Goal: Information Seeking & Learning: Learn about a topic

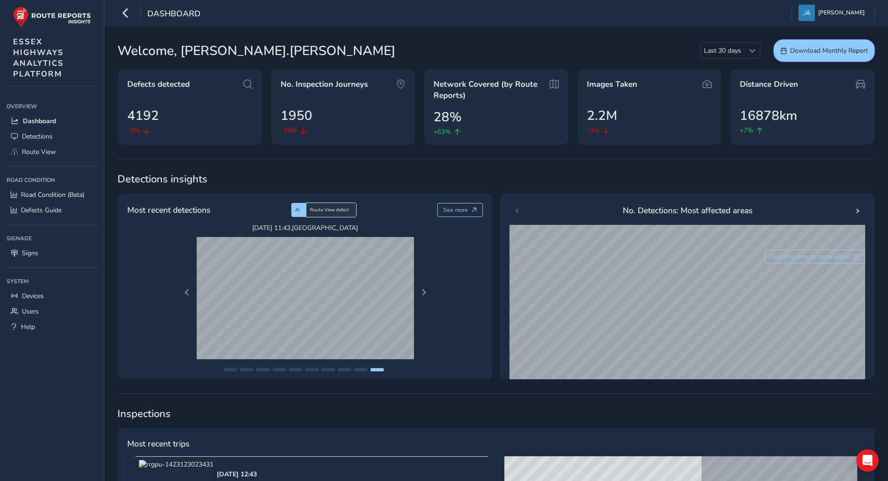
click at [326, 207] on span "Route View defect" at bounding box center [329, 209] width 39 height 7
click at [303, 209] on div "AI" at bounding box center [298, 210] width 15 height 14
click at [338, 210] on span "Route View defect" at bounding box center [329, 209] width 39 height 7
click at [301, 211] on div "AI" at bounding box center [298, 210] width 15 height 14
click at [327, 211] on span "Route View defect" at bounding box center [329, 209] width 39 height 7
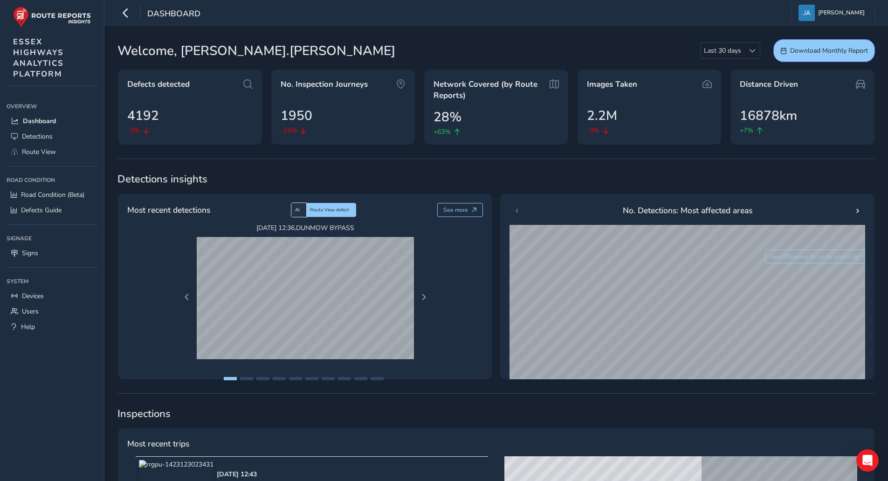
click at [300, 212] on span "AI" at bounding box center [297, 209] width 5 height 7
click at [39, 210] on span "Defects Guide" at bounding box center [41, 210] width 41 height 9
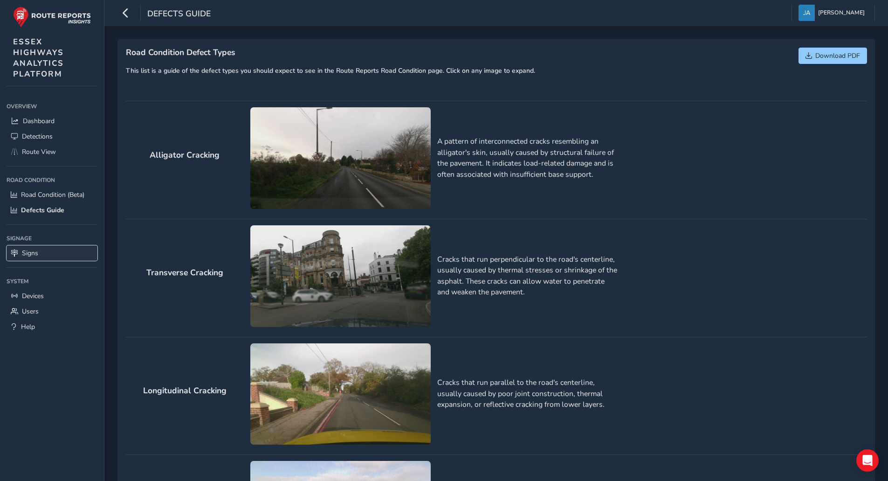
click at [46, 254] on link "Signs" at bounding box center [52, 252] width 91 height 15
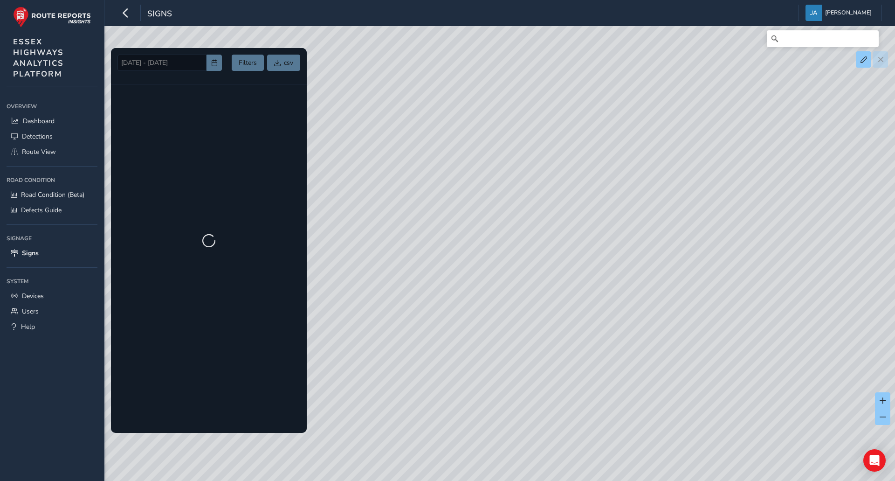
drag, startPoint x: 650, startPoint y: 282, endPoint x: 564, endPoint y: 245, distance: 93.2
click at [566, 245] on div at bounding box center [447, 240] width 895 height 481
click at [37, 151] on span "Route View" at bounding box center [39, 151] width 34 height 9
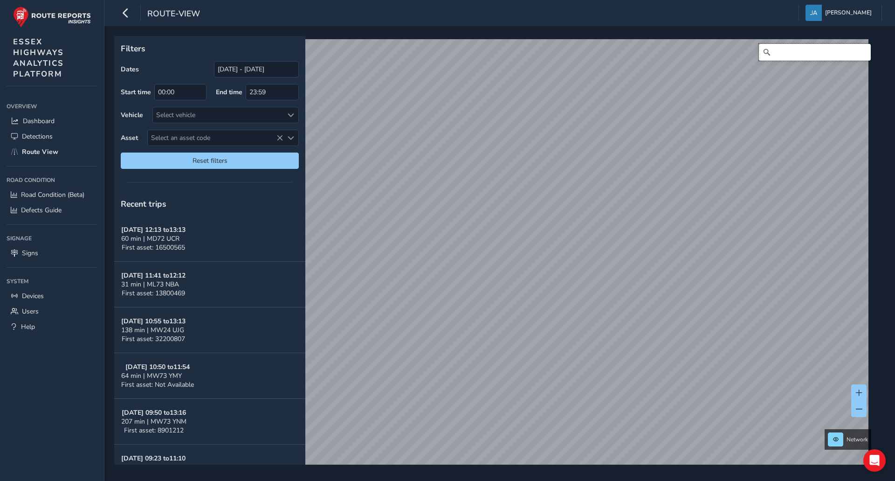
click at [773, 54] on input "Search" at bounding box center [815, 52] width 112 height 17
type input "Gainsford End, Toppesfield, Braintree, Essex, England, CO9 4EH, United Kingdom"
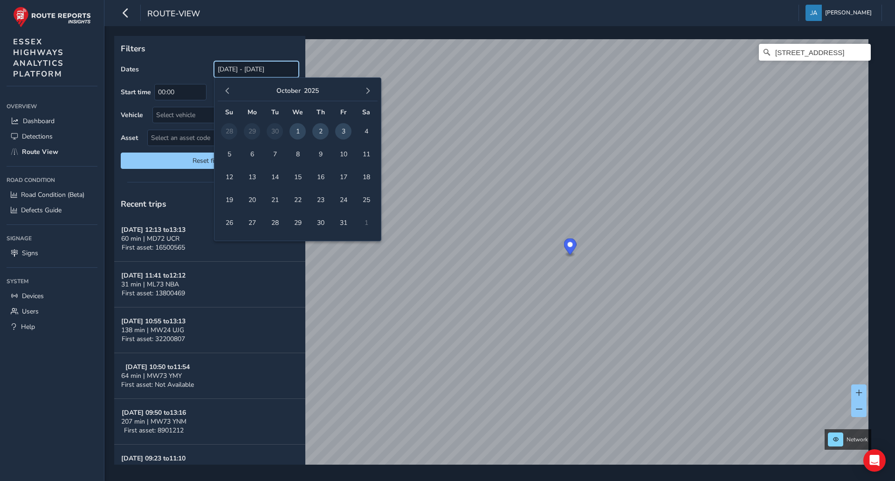
click at [256, 68] on input "[DATE] - [DATE]" at bounding box center [256, 69] width 85 height 16
click at [229, 90] on span "button" at bounding box center [227, 91] width 7 height 7
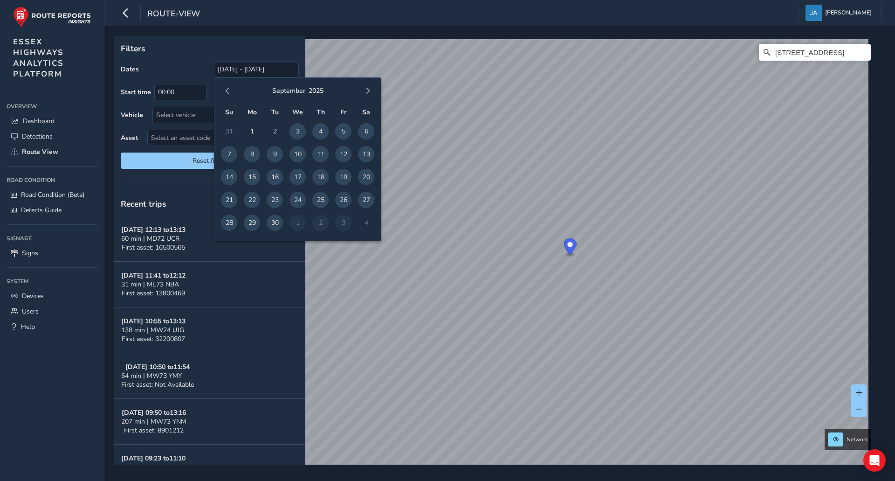
click at [229, 90] on span "button" at bounding box center [227, 91] width 7 height 7
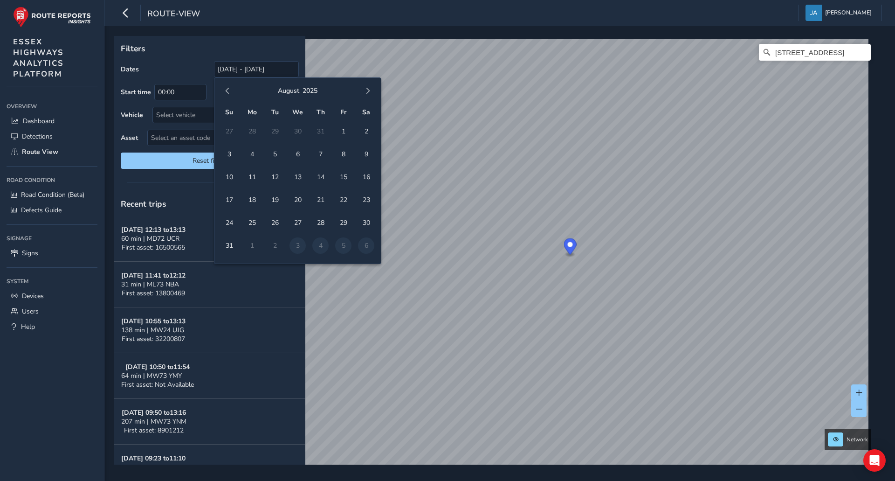
click at [292, 251] on td "3" at bounding box center [297, 245] width 23 height 23
click at [296, 247] on td "3" at bounding box center [297, 245] width 23 height 23
click at [297, 224] on span "27" at bounding box center [297, 222] width 16 height 16
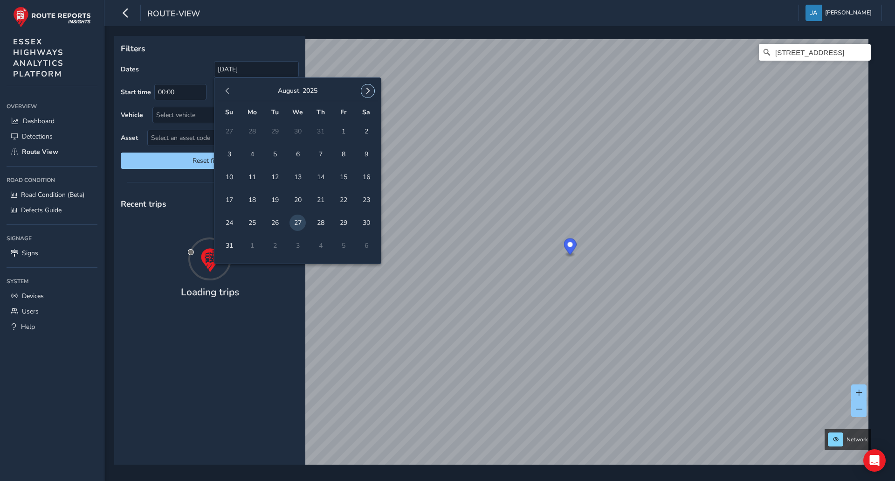
click at [371, 92] on button "button" at bounding box center [367, 90] width 13 height 13
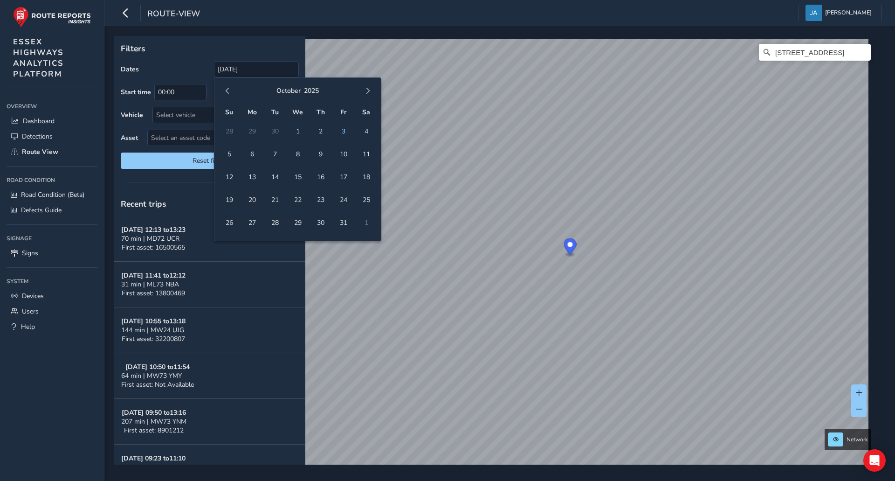
click at [371, 92] on button "button" at bounding box center [367, 90] width 13 height 13
click at [226, 93] on span "button" at bounding box center [227, 91] width 7 height 7
click at [250, 136] on span "1" at bounding box center [252, 131] width 16 height 16
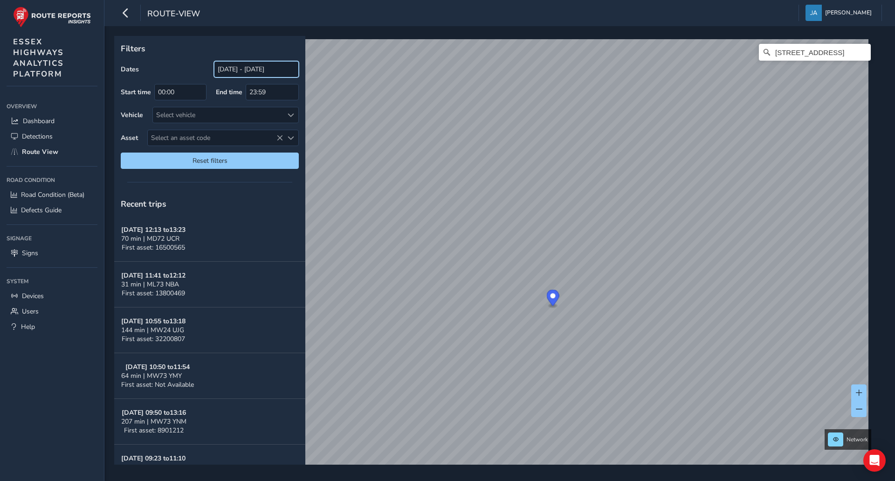
click at [233, 71] on input "27/08/2025 - 01/12/2025" at bounding box center [256, 69] width 85 height 16
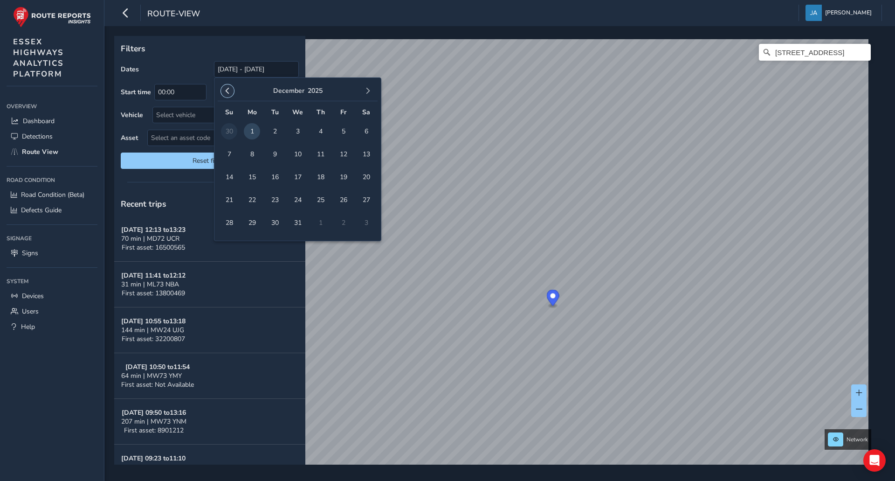
click at [229, 89] on span "button" at bounding box center [227, 91] width 7 height 7
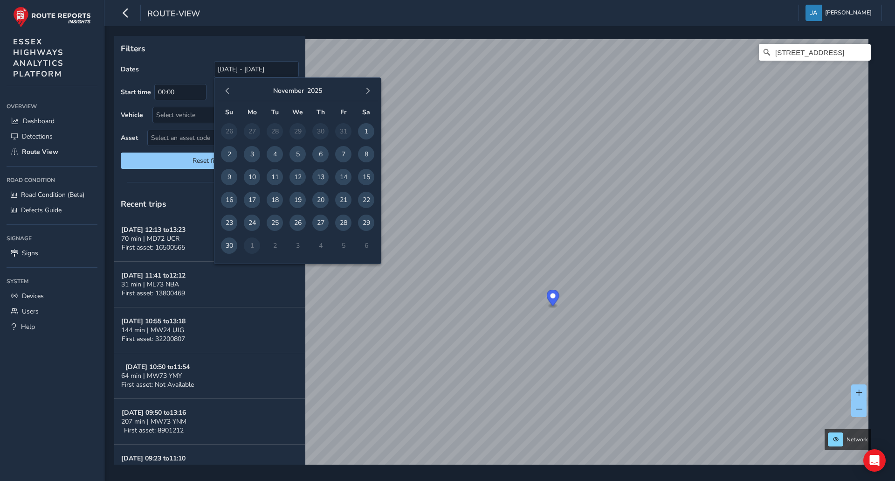
click at [229, 89] on span "button" at bounding box center [227, 91] width 7 height 7
click at [251, 130] on span "1" at bounding box center [252, 131] width 16 height 16
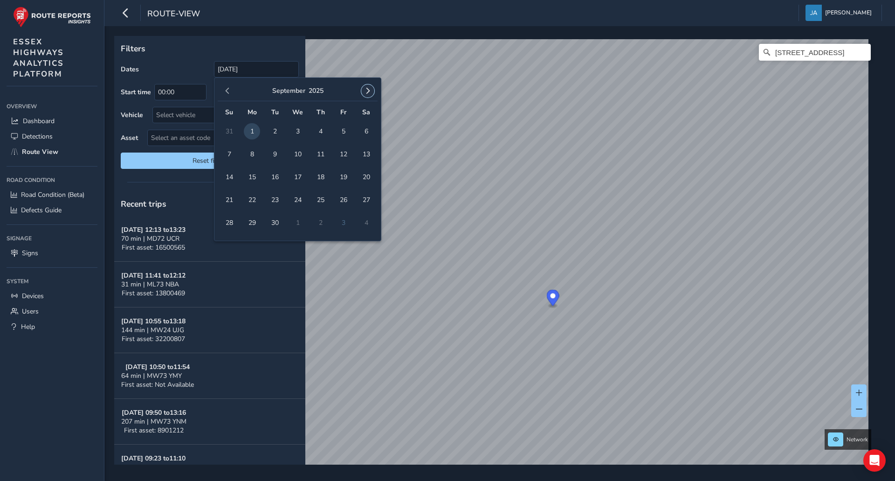
click at [372, 90] on button "button" at bounding box center [367, 90] width 13 height 13
click at [293, 222] on span "31" at bounding box center [297, 222] width 16 height 16
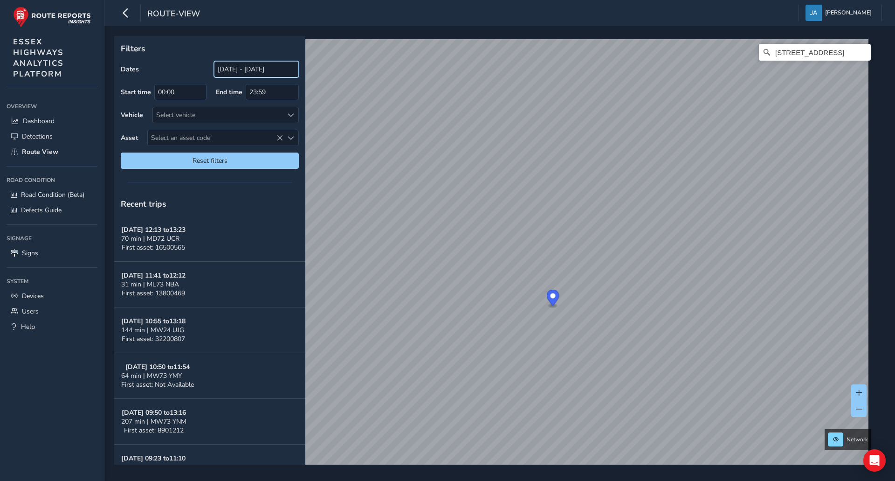
click at [246, 70] on input "01/09/2025 - 31/12/2025" at bounding box center [256, 69] width 85 height 16
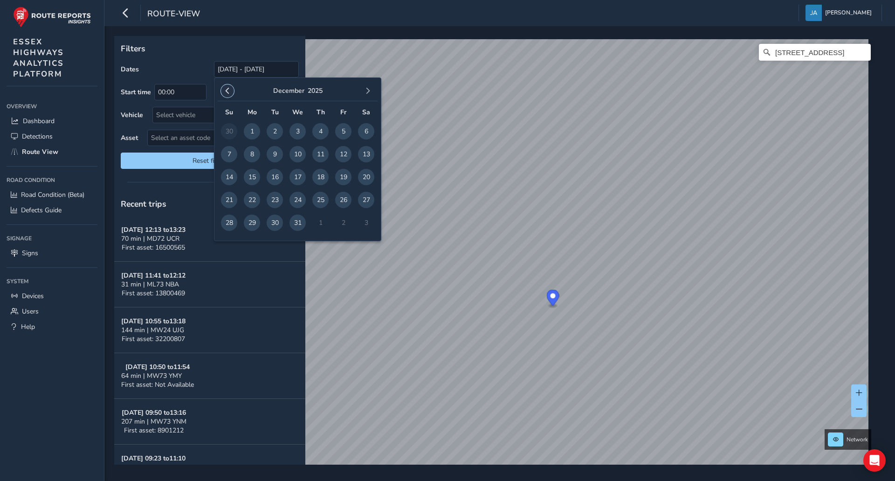
click at [223, 90] on button "button" at bounding box center [227, 90] width 13 height 13
click at [224, 90] on button "button" at bounding box center [227, 90] width 13 height 13
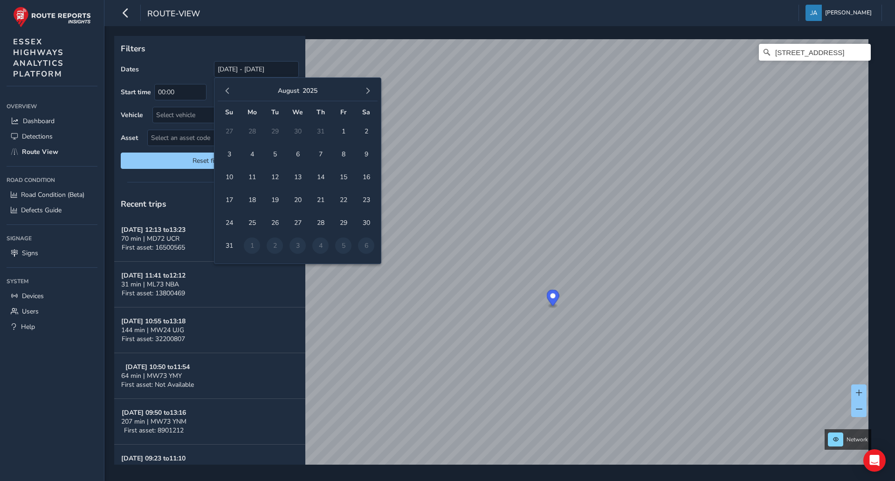
click at [224, 90] on button "button" at bounding box center [227, 90] width 13 height 13
click at [230, 132] on span "1" at bounding box center [229, 131] width 16 height 16
click at [369, 86] on button "button" at bounding box center [367, 90] width 13 height 13
click at [369, 87] on button "button" at bounding box center [367, 90] width 13 height 13
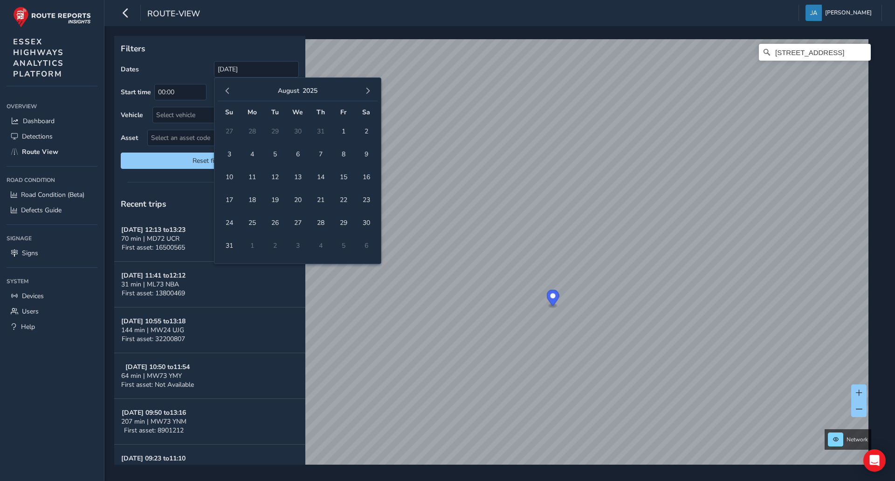
click at [369, 87] on button "button" at bounding box center [367, 90] width 13 height 13
click at [274, 227] on span "30" at bounding box center [275, 222] width 16 height 16
type input "01/06/2025 - 30/09/2025"
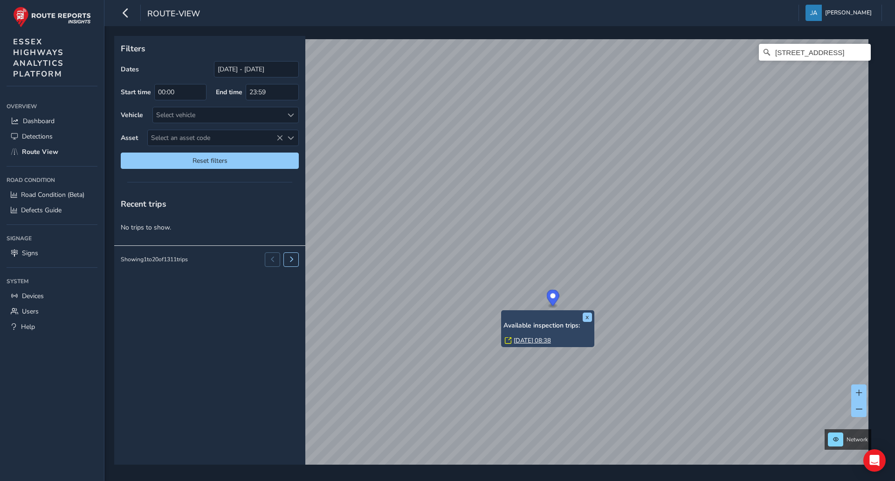
click at [534, 340] on link "Tue, 17 Jun, 08:38" at bounding box center [532, 340] width 37 height 8
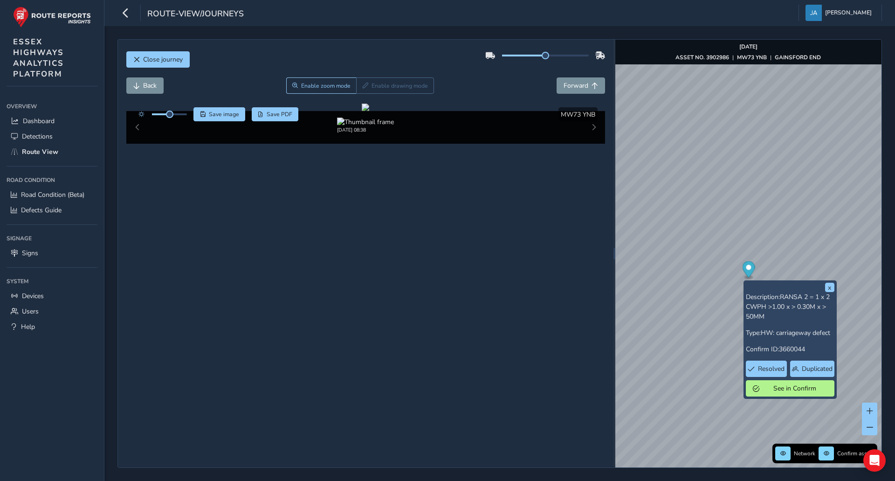
click at [743, 282] on div "x Description: RANSA 2 = 1 x 2 CWPH >1.00 x > 0.30M x > 50MM Type: HW: carriage…" at bounding box center [789, 339] width 93 height 118
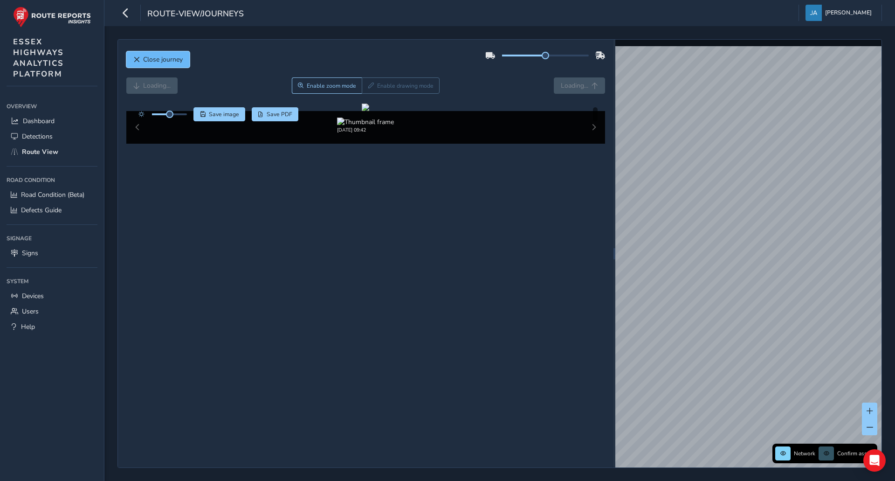
click at [146, 60] on span "Close journey" at bounding box center [163, 59] width 40 height 9
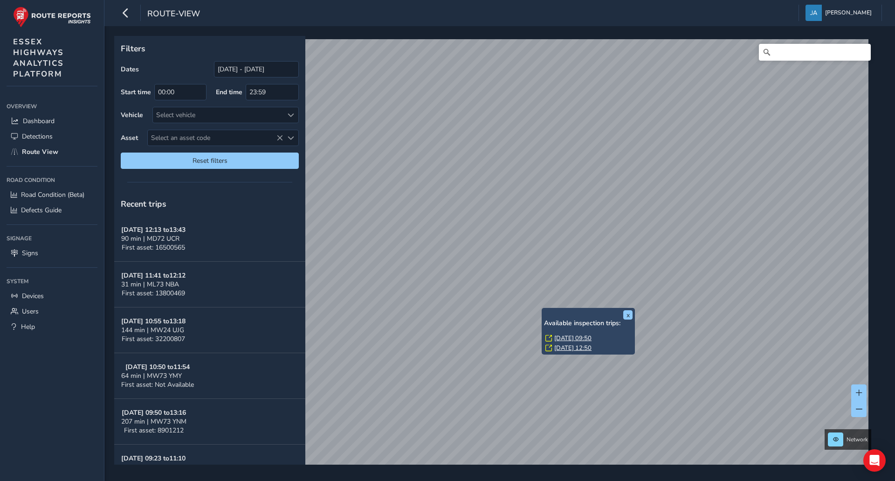
click at [580, 337] on link "Fri, 26 Sep, 09:50" at bounding box center [572, 338] width 37 height 8
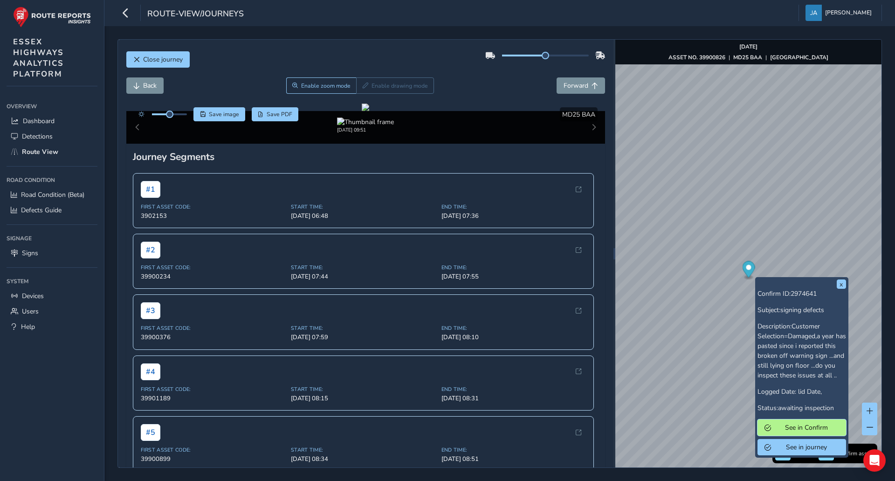
click at [785, 432] on span "See in Confirm" at bounding box center [806, 427] width 65 height 9
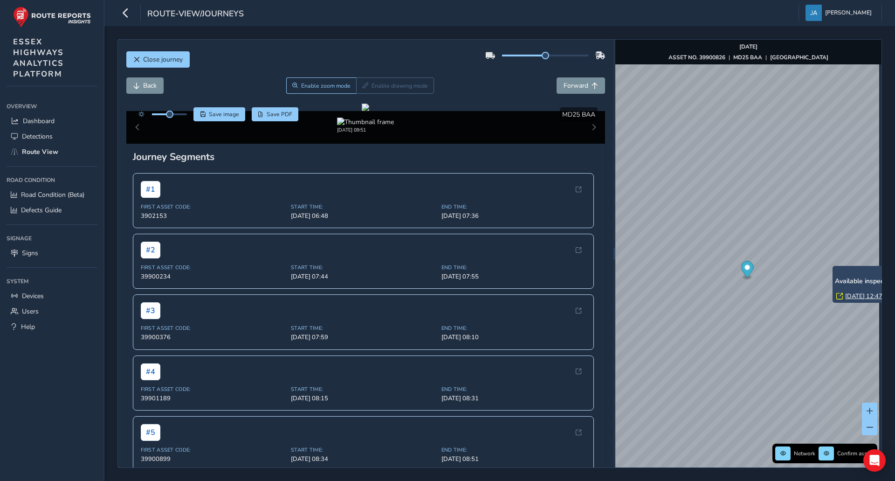
click at [851, 296] on link "Tue, 16 Sep, 12:47" at bounding box center [863, 296] width 37 height 8
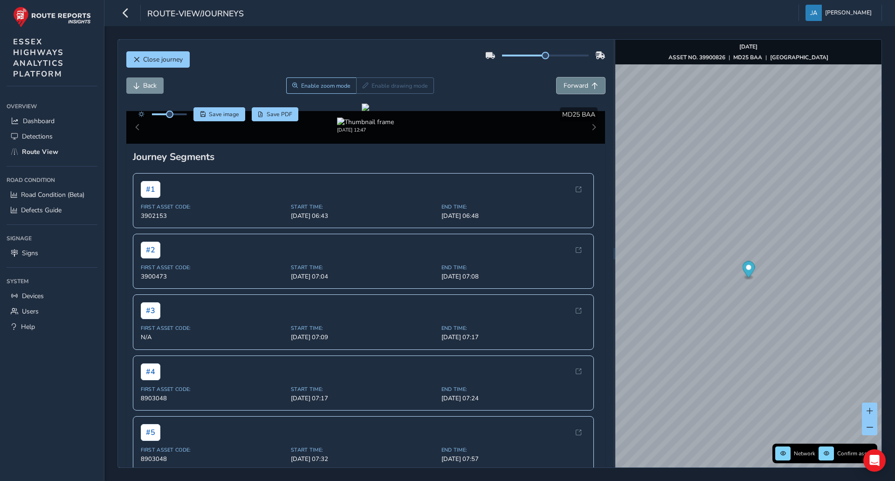
click at [576, 85] on span "Forward" at bounding box center [576, 85] width 25 height 9
click at [577, 85] on span "Forward" at bounding box center [576, 85] width 25 height 9
click at [152, 84] on span "Back" at bounding box center [150, 85] width 14 height 9
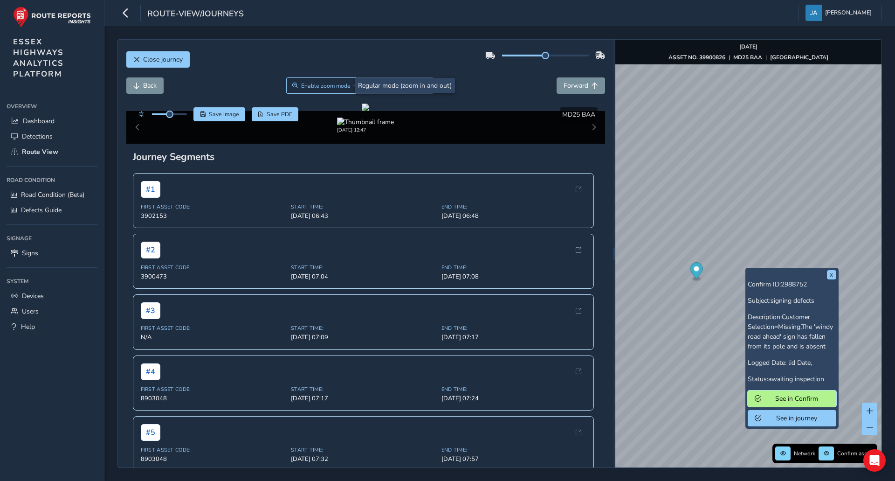
click at [789, 399] on span "See in Confirm" at bounding box center [796, 398] width 65 height 9
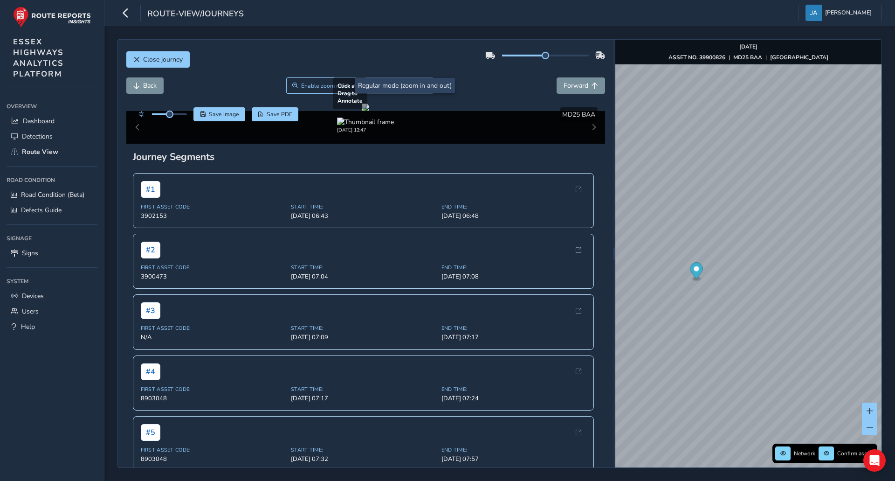
click at [369, 111] on div at bounding box center [365, 106] width 7 height 7
drag, startPoint x: 543, startPoint y: 359, endPoint x: 300, endPoint y: 182, distance: 301.6
click at [362, 111] on div at bounding box center [365, 106] width 7 height 7
drag, startPoint x: 216, startPoint y: 158, endPoint x: 328, endPoint y: 187, distance: 116.1
click at [362, 111] on div at bounding box center [365, 106] width 7 height 7
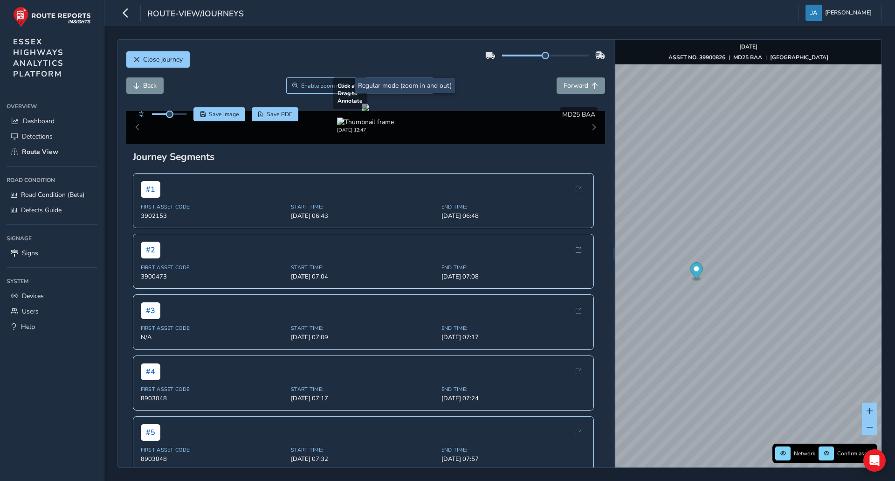
drag, startPoint x: 201, startPoint y: 130, endPoint x: 193, endPoint y: 175, distance: 45.4
click at [362, 111] on div at bounding box center [365, 106] width 7 height 7
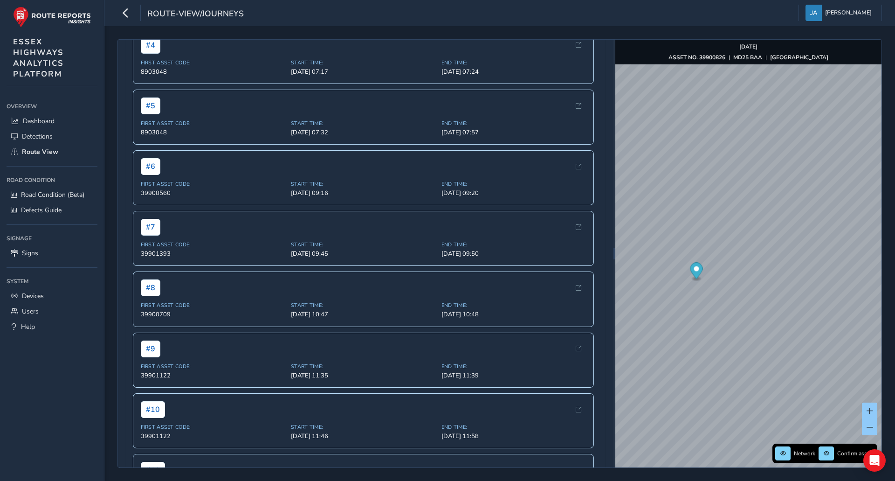
scroll to position [280, 0]
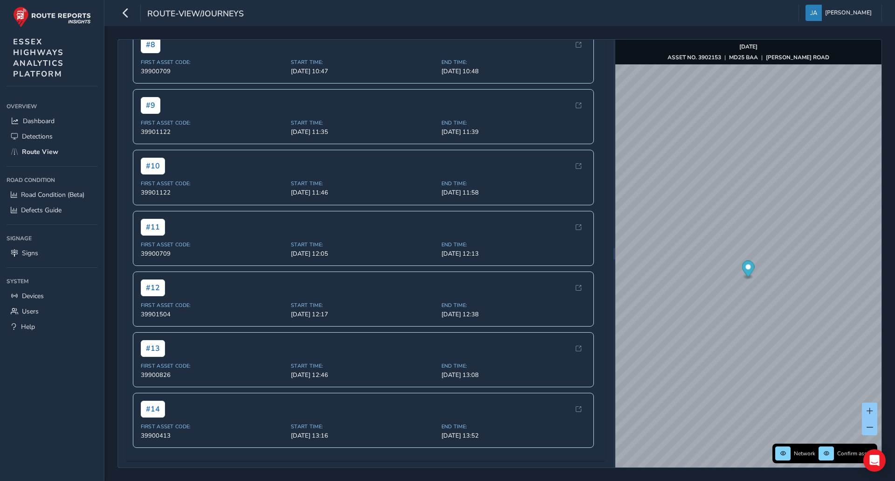
scroll to position [853, 0]
click at [266, 403] on div "# 14" at bounding box center [364, 407] width 446 height 17
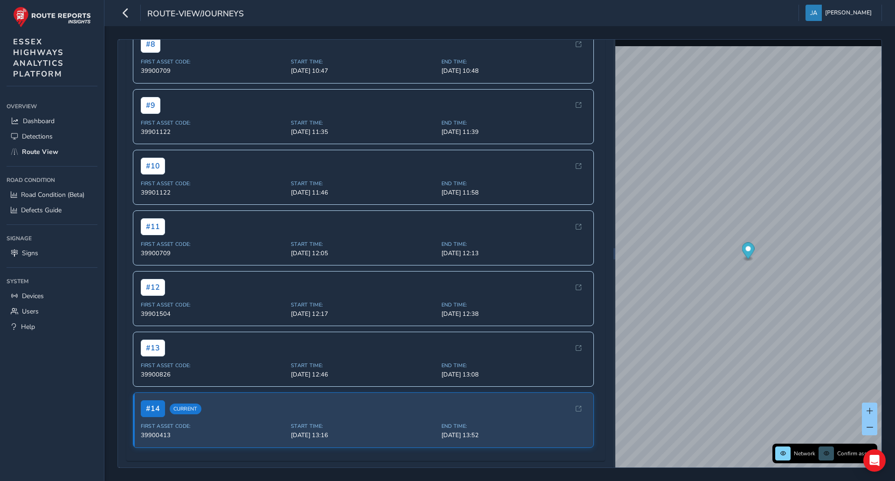
scroll to position [653, 0]
click at [342, 174] on div "# 10" at bounding box center [364, 165] width 446 height 17
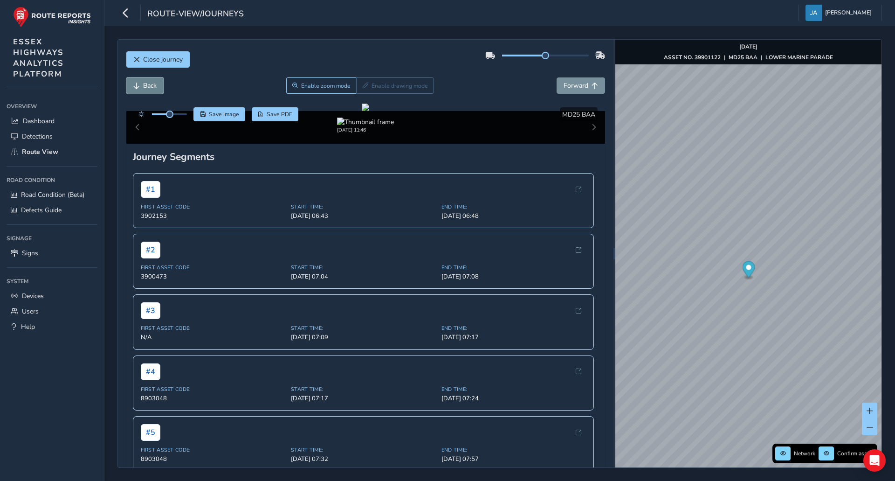
click at [151, 85] on span "Back" at bounding box center [150, 85] width 14 height 9
click at [170, 60] on span "Close journey" at bounding box center [163, 59] width 40 height 9
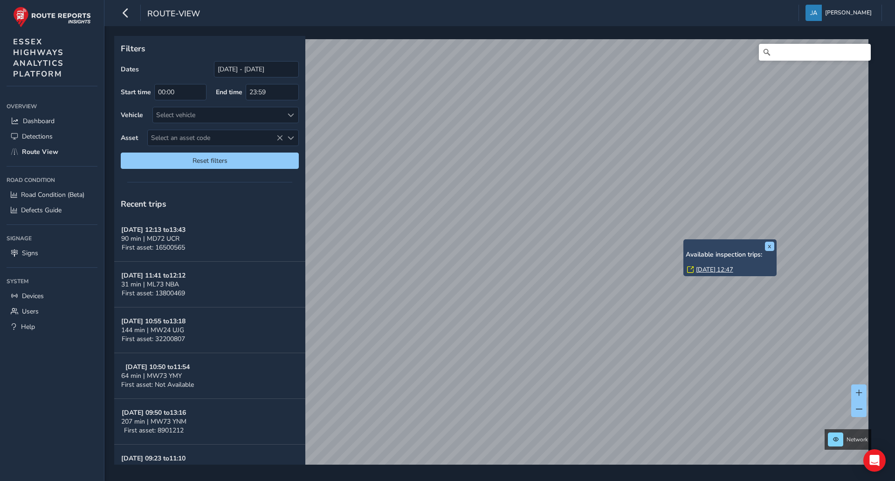
click at [707, 269] on link "Tue, 16 Sep, 12:47" at bounding box center [714, 269] width 37 height 8
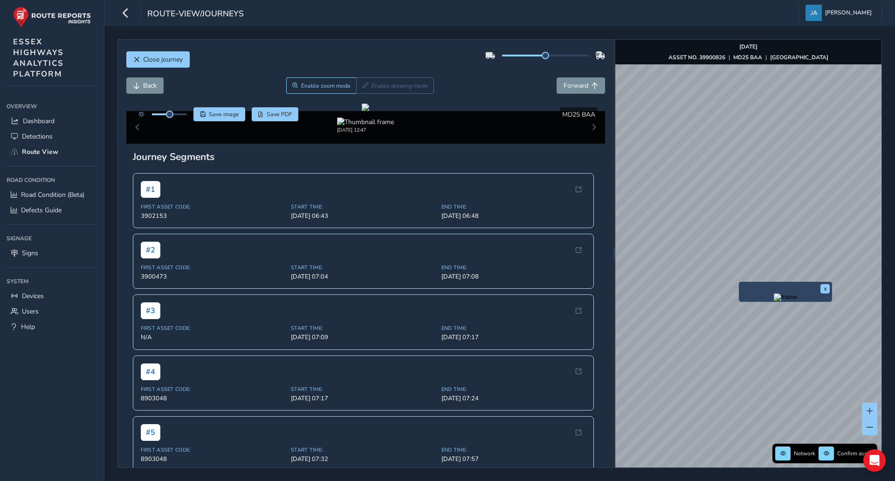
click at [774, 301] on img "Preview frame" at bounding box center [785, 296] width 23 height 7
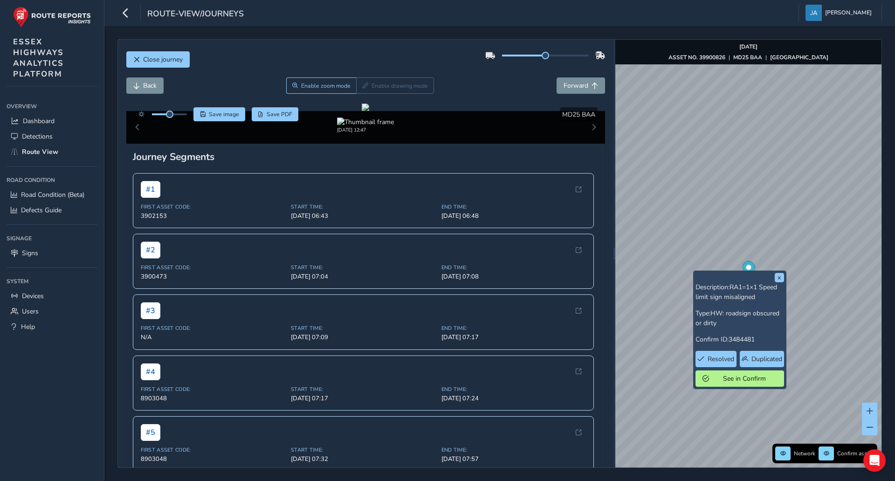
click at [695, 270] on div "x Description: RA1=1×1 Speed limit sign misaligned Type: HW: roadsign obscured …" at bounding box center [748, 253] width 266 height 427
click at [740, 381] on span "See in Confirm" at bounding box center [744, 378] width 65 height 9
click at [717, 358] on span "Resolved" at bounding box center [721, 358] width 27 height 9
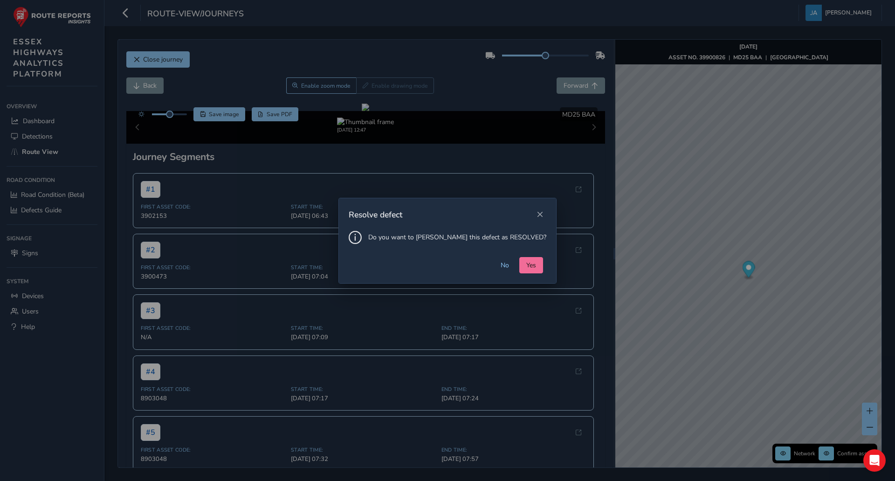
click at [526, 263] on span "Yes" at bounding box center [531, 265] width 10 height 9
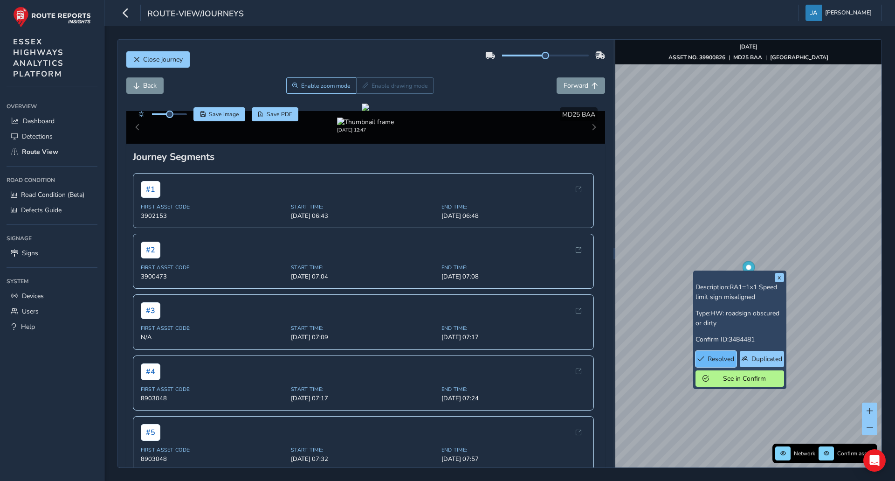
click at [717, 359] on span "Resolved" at bounding box center [721, 358] width 27 height 9
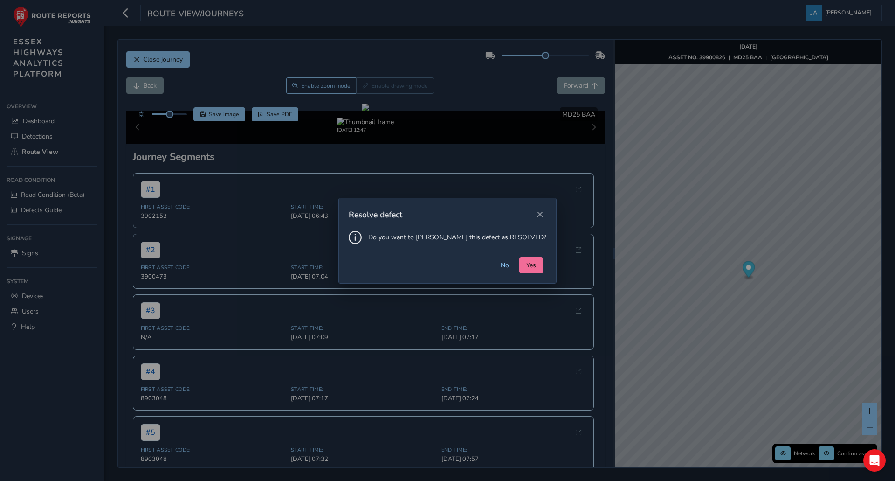
click at [519, 271] on button "Yes" at bounding box center [531, 265] width 24 height 16
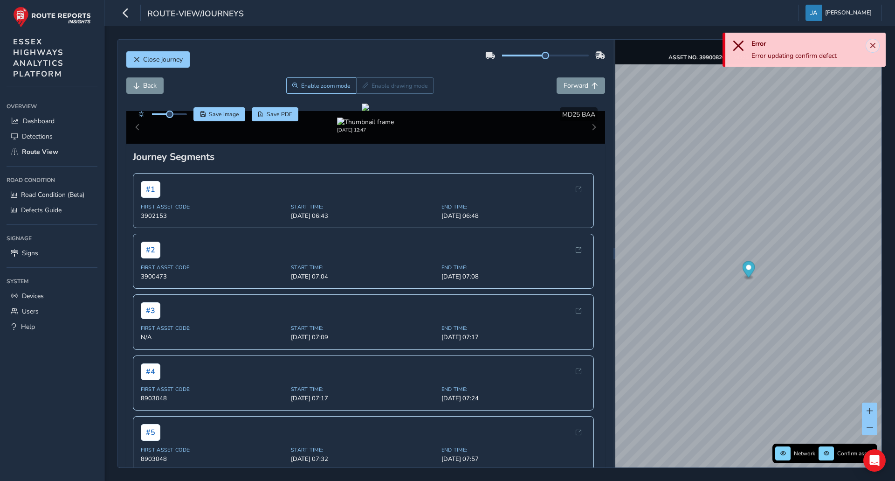
click at [873, 43] on span "Close" at bounding box center [872, 45] width 7 height 7
click at [871, 47] on span "Close" at bounding box center [872, 45] width 7 height 7
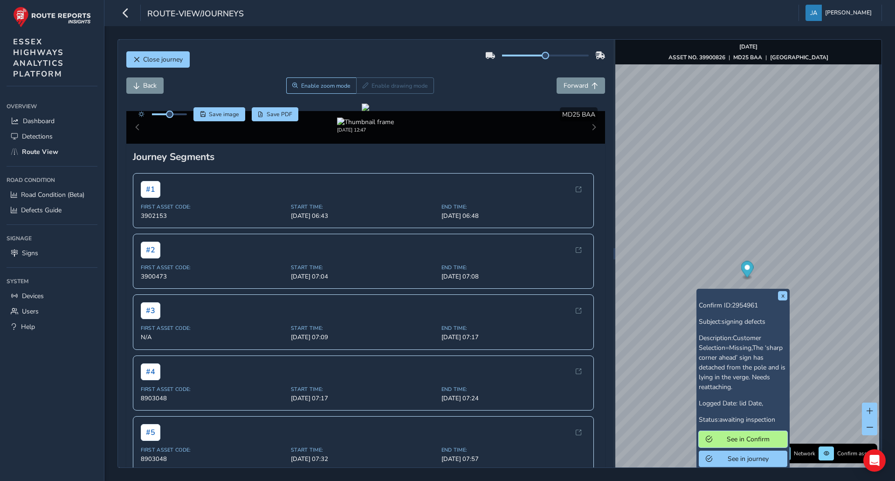
click at [738, 440] on span "See in Confirm" at bounding box center [747, 438] width 65 height 9
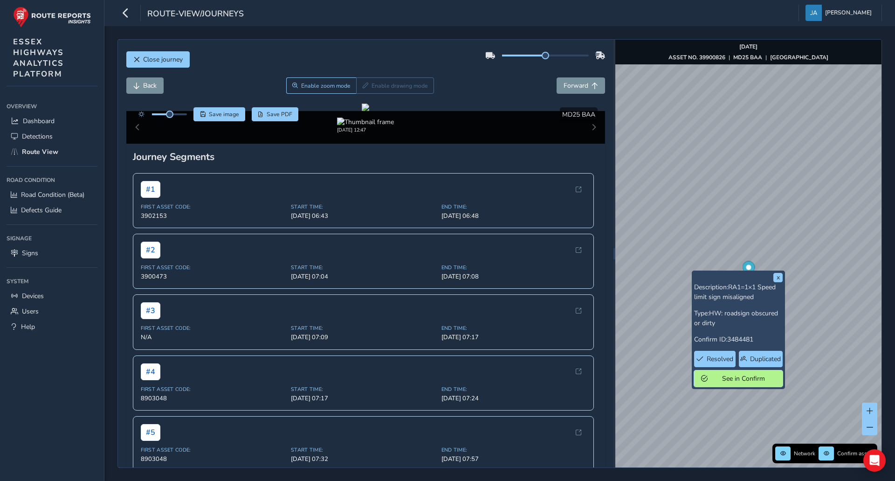
click at [733, 383] on button "See in Confirm" at bounding box center [738, 378] width 89 height 16
click at [376, 87] on div "Enable zoom mode Enable drawing mode" at bounding box center [360, 85] width 148 height 16
click at [323, 86] on span "Enable zoom mode" at bounding box center [325, 85] width 49 height 7
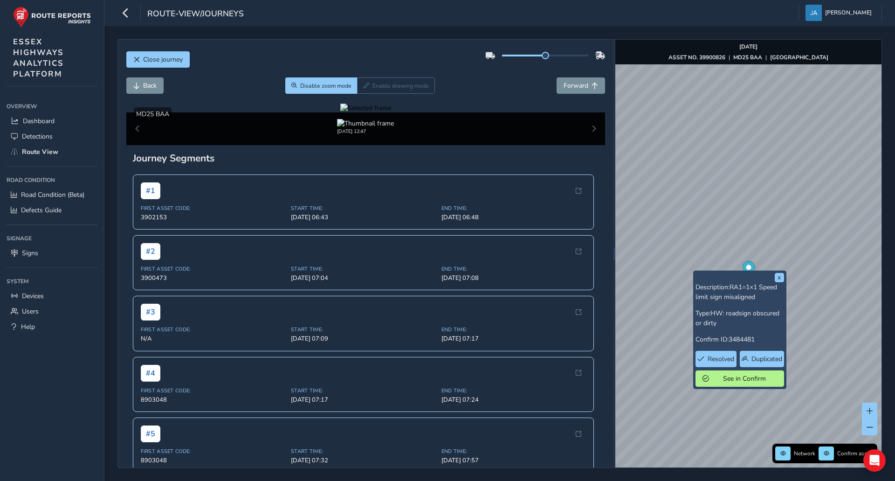
click at [340, 112] on div at bounding box center [365, 107] width 51 height 9
click at [310, 193] on img at bounding box center [673, 315] width 1342 height 755
click at [321, 84] on span "Disable zoom mode" at bounding box center [325, 85] width 51 height 7
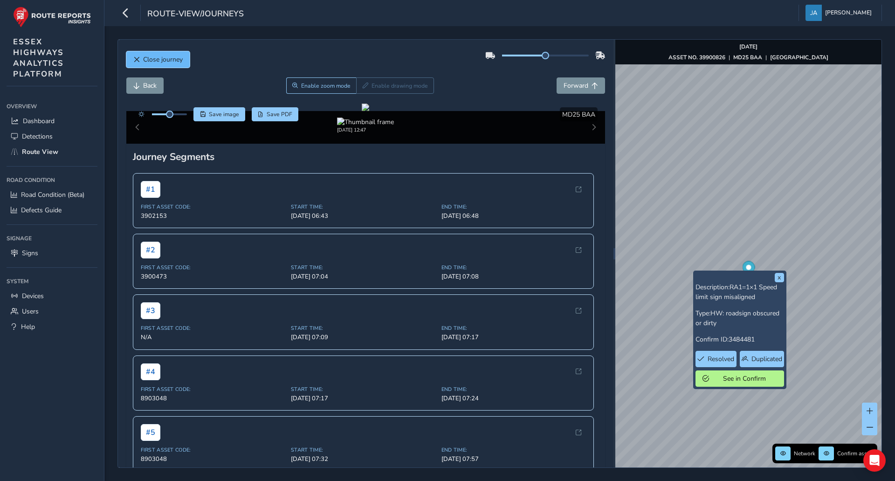
click at [165, 57] on span "Close journey" at bounding box center [163, 59] width 40 height 9
